Goal: Obtain resource: Download file/media

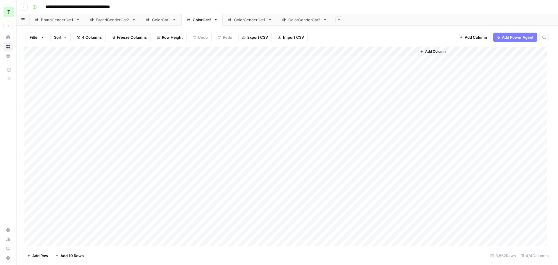
click at [157, 21] on div "ColorCat1" at bounding box center [161, 20] width 18 height 6
click at [202, 21] on div "ColorCat2" at bounding box center [202, 20] width 19 height 6
click at [258, 22] on div "ColorGenderCat1" at bounding box center [250, 20] width 32 height 6
click at [300, 21] on div "ColorGenderCat2" at bounding box center [305, 20] width 32 height 6
click at [244, 21] on div "ColorGenderCat1" at bounding box center [250, 20] width 32 height 6
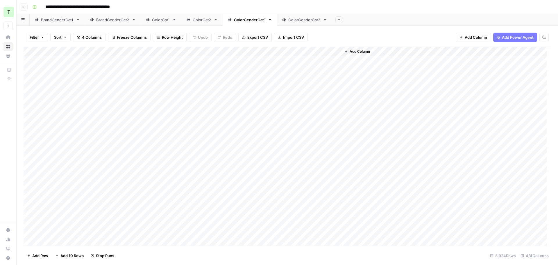
click at [160, 20] on div "ColorCat1" at bounding box center [161, 20] width 18 height 6
click at [352, 8] on div "**********" at bounding box center [291, 6] width 523 height 9
click at [264, 38] on span "Export CSV" at bounding box center [258, 37] width 21 height 6
click at [115, 20] on div "BrandGenderCat2" at bounding box center [112, 20] width 33 height 6
click at [169, 61] on div "Add Column" at bounding box center [288, 146] width 528 height 199
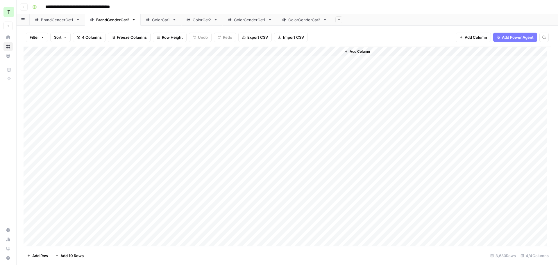
click at [169, 61] on div "Add Column" at bounding box center [288, 146] width 528 height 199
click at [452, 11] on header "**********" at bounding box center [288, 7] width 542 height 14
click at [165, 22] on div "ColorCat1" at bounding box center [161, 20] width 18 height 6
click at [383, 5] on div "**********" at bounding box center [291, 6] width 523 height 9
click at [194, 22] on link "ColorCat2" at bounding box center [202, 20] width 41 height 12
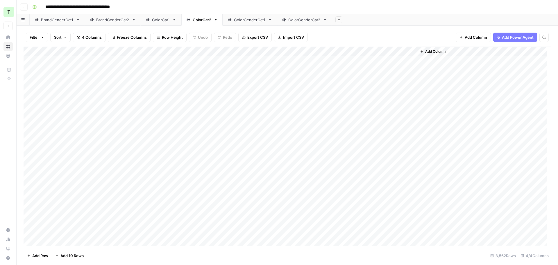
click at [159, 22] on div "ColorCat1" at bounding box center [161, 20] width 18 height 6
click at [62, 20] on div "BrandGenderCat1" at bounding box center [57, 20] width 33 height 6
click at [255, 37] on span "Export CSV" at bounding box center [258, 37] width 21 height 6
click at [97, 21] on div "BrandGenderCat2" at bounding box center [112, 20] width 33 height 6
click at [261, 37] on span "Export CSV" at bounding box center [258, 37] width 21 height 6
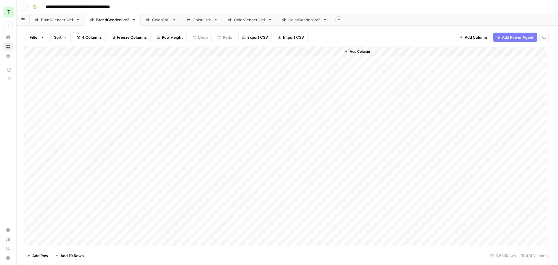
click at [155, 20] on div "ColorCat1" at bounding box center [161, 20] width 18 height 6
click at [259, 38] on span "Export CSV" at bounding box center [258, 37] width 21 height 6
click at [200, 20] on div "ColorCat2" at bounding box center [202, 20] width 19 height 6
click at [257, 39] on span "Export CSV" at bounding box center [258, 37] width 21 height 6
click at [314, 2] on div "**********" at bounding box center [291, 6] width 523 height 9
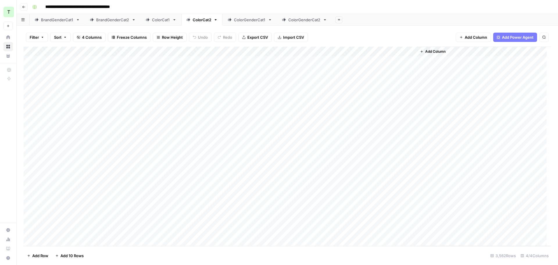
click at [247, 17] on div "ColorGenderCat1" at bounding box center [250, 20] width 32 height 6
click at [306, 21] on div "ColorGenderCat2" at bounding box center [305, 20] width 32 height 6
click at [239, 22] on div "ColorGenderCat1" at bounding box center [250, 20] width 32 height 6
click at [244, 5] on div "**********" at bounding box center [291, 6] width 523 height 9
